Goal: Task Accomplishment & Management: Manage account settings

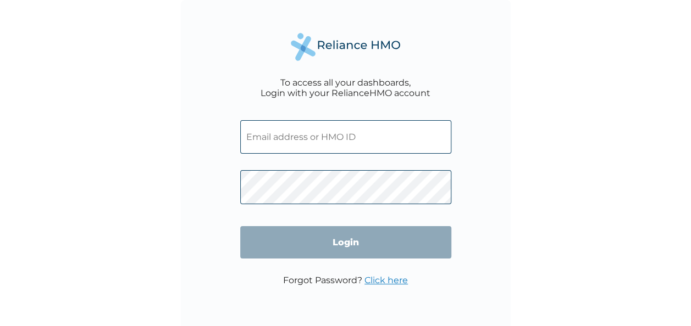
type input "IEI/10062/A"
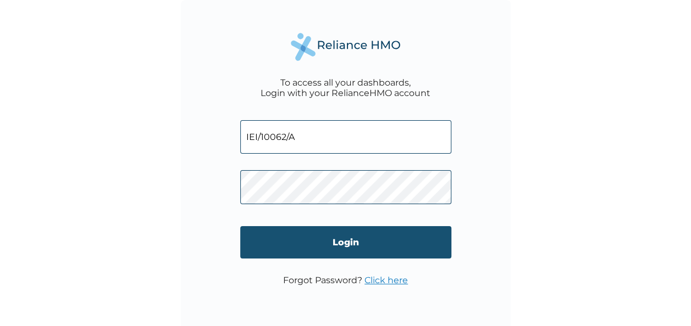
click at [342, 240] on input "Login" at bounding box center [345, 242] width 211 height 32
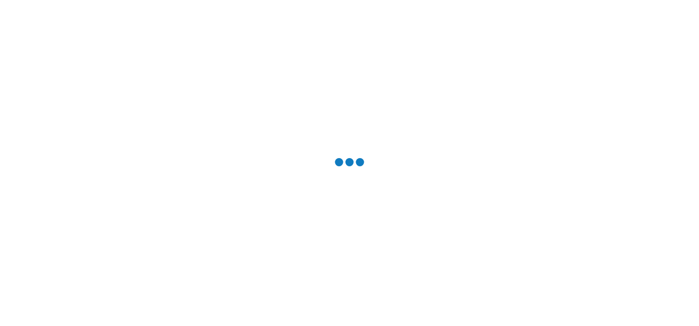
click at [342, 240] on div at bounding box center [349, 163] width 699 height 326
